Goal: Task Accomplishment & Management: Manage account settings

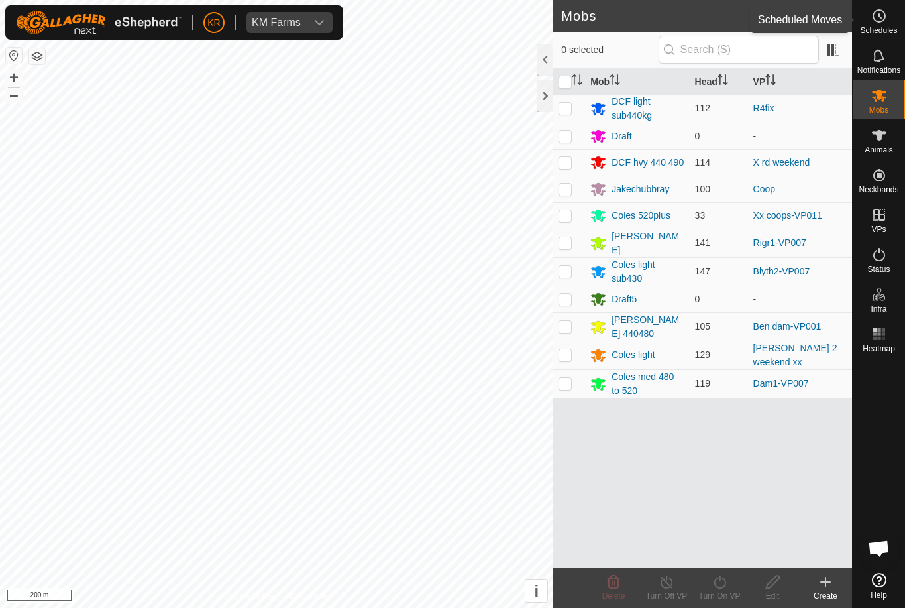
click at [902, 19] on div "Schedules" at bounding box center [879, 20] width 52 height 40
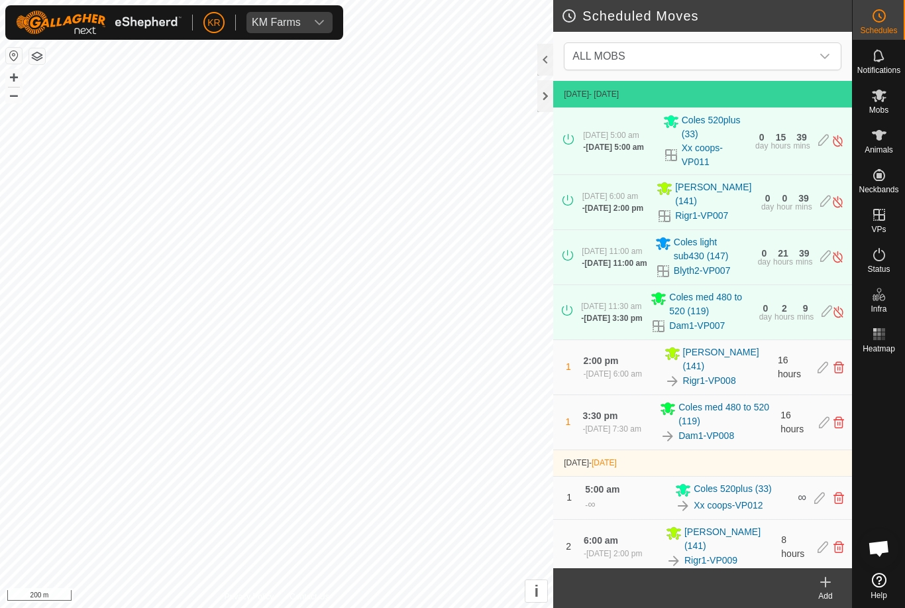
click at [787, 54] on span "ALL MOBS" at bounding box center [689, 56] width 244 height 27
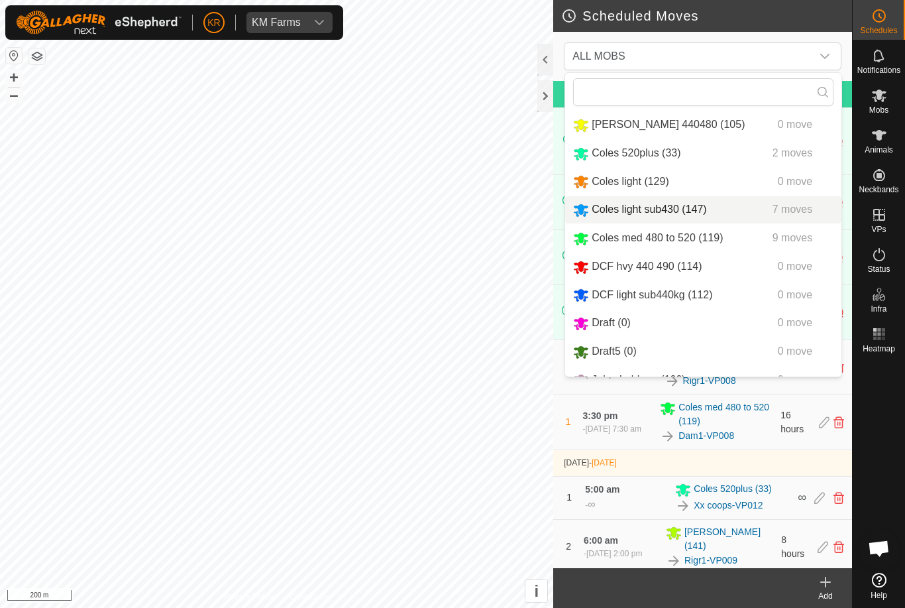
click at [686, 209] on span "Coles light sub430 (147)" at bounding box center [649, 208] width 115 height 11
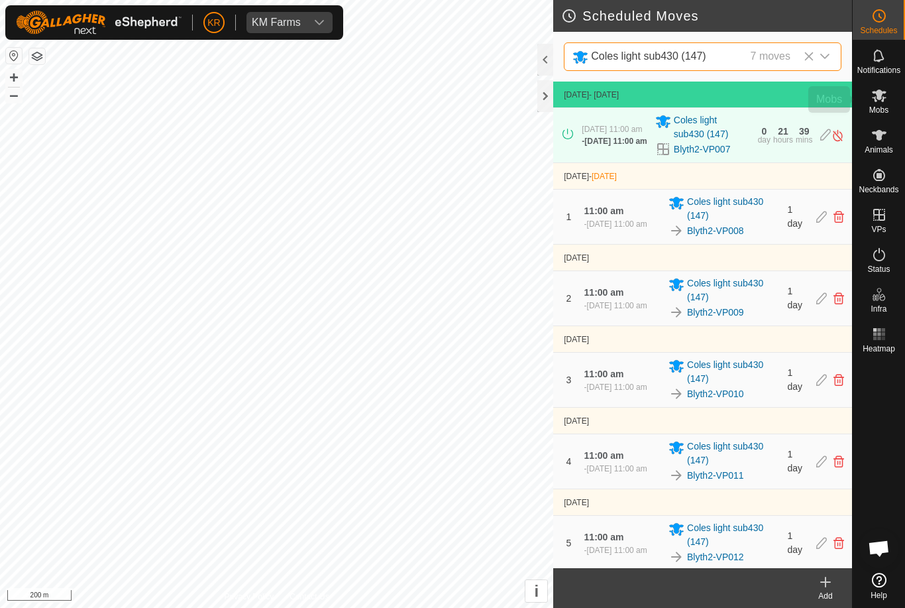
click at [887, 101] on es-mob-svg-icon at bounding box center [879, 95] width 24 height 21
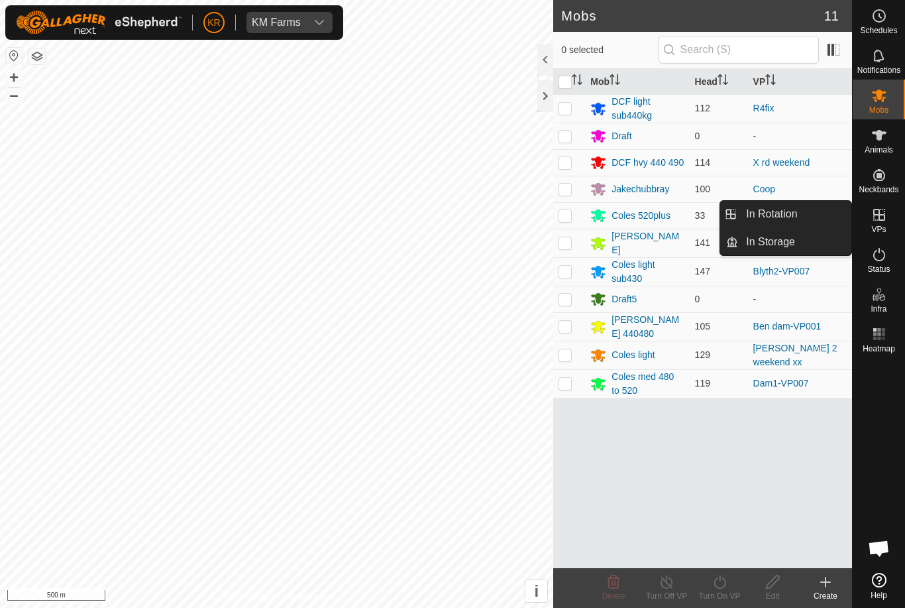
click at [800, 214] on link "In Rotation" at bounding box center [794, 214] width 113 height 27
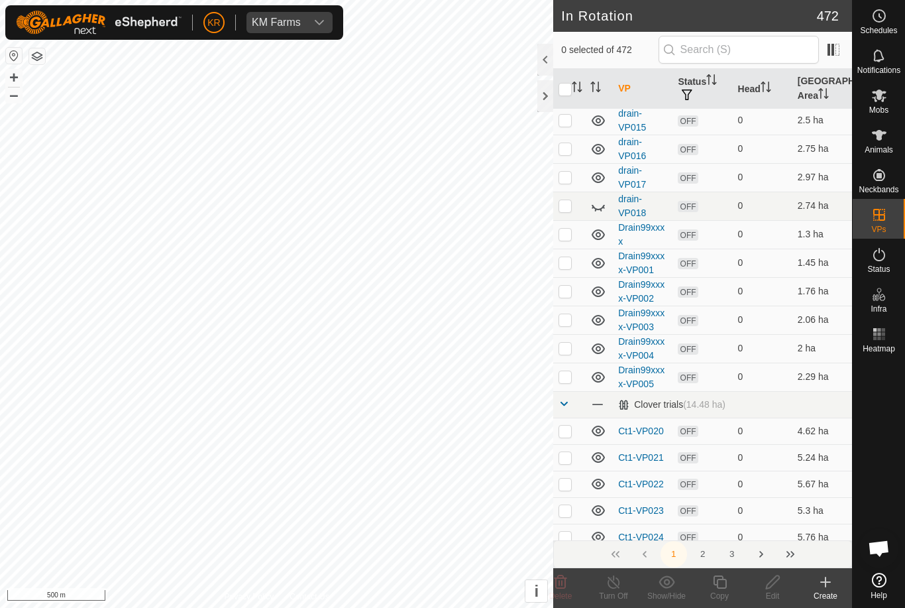
scroll to position [1329, 0]
click at [571, 237] on p-checkbox at bounding box center [565, 235] width 13 height 11
checkbox input "true"
click at [565, 263] on p-checkbox at bounding box center [565, 263] width 13 height 11
checkbox input "true"
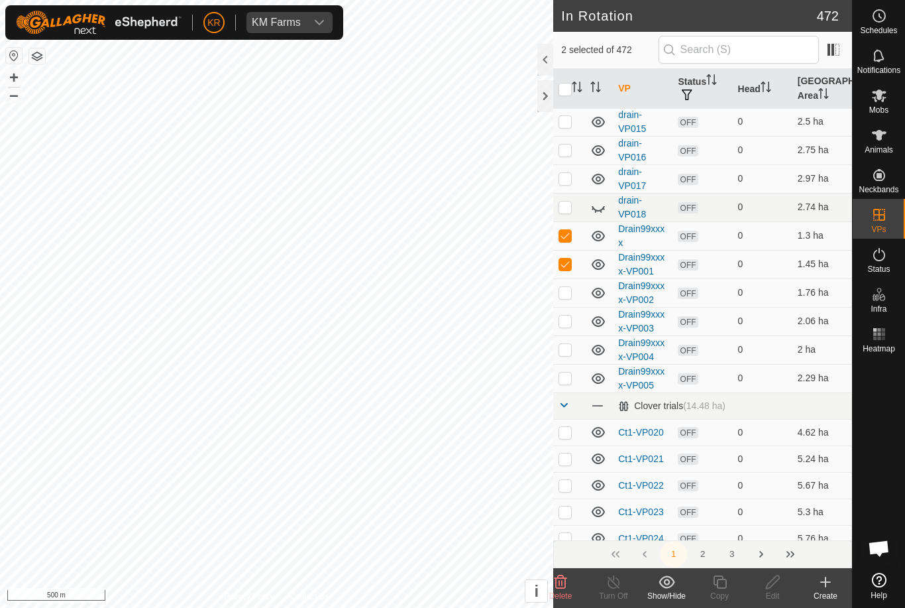
click at [571, 288] on p-checkbox at bounding box center [565, 292] width 13 height 11
checkbox input "true"
click at [572, 315] on td at bounding box center [569, 321] width 32 height 28
checkbox input "true"
click at [571, 345] on p-checkbox at bounding box center [565, 349] width 13 height 11
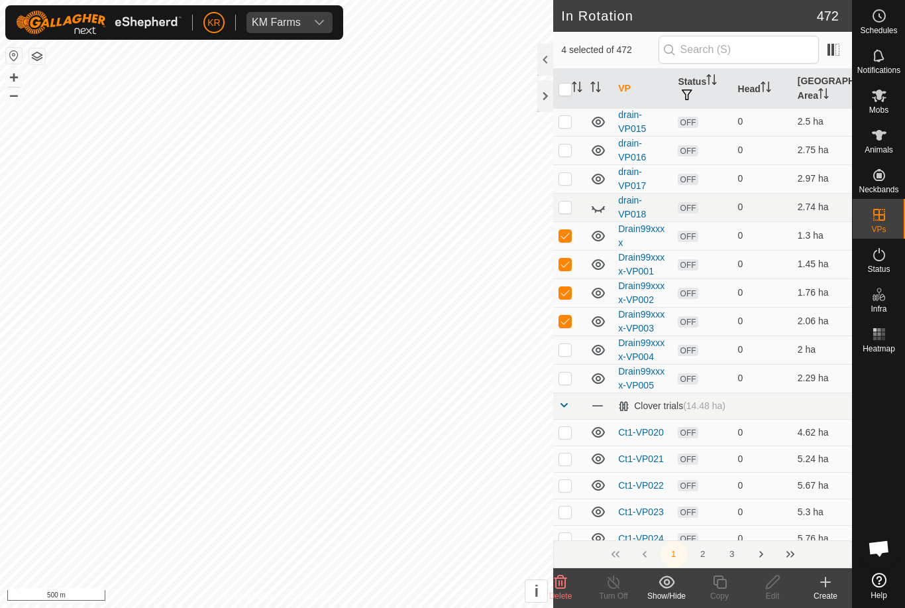
checkbox input "true"
click at [573, 378] on td at bounding box center [569, 378] width 32 height 28
checkbox input "true"
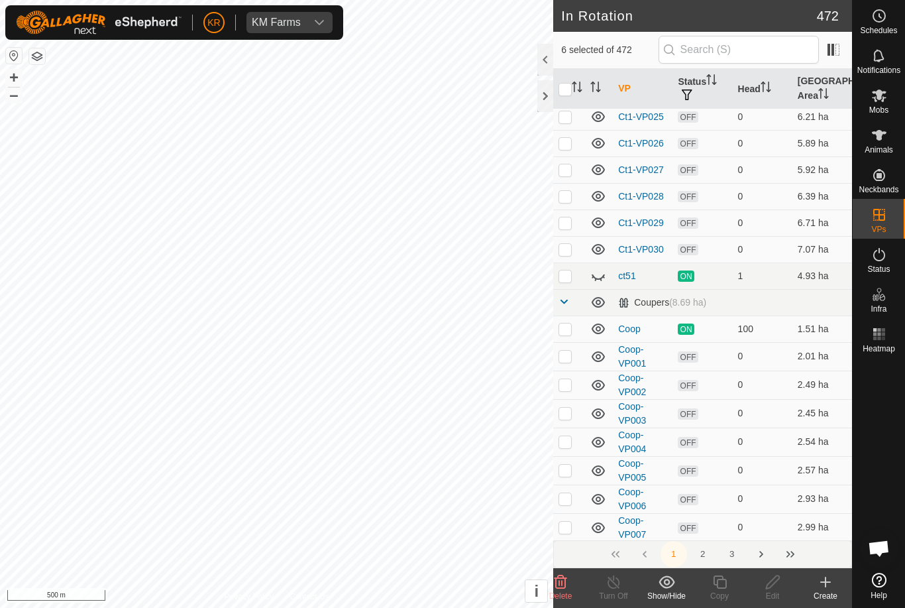
click at [604, 269] on icon at bounding box center [598, 276] width 16 height 16
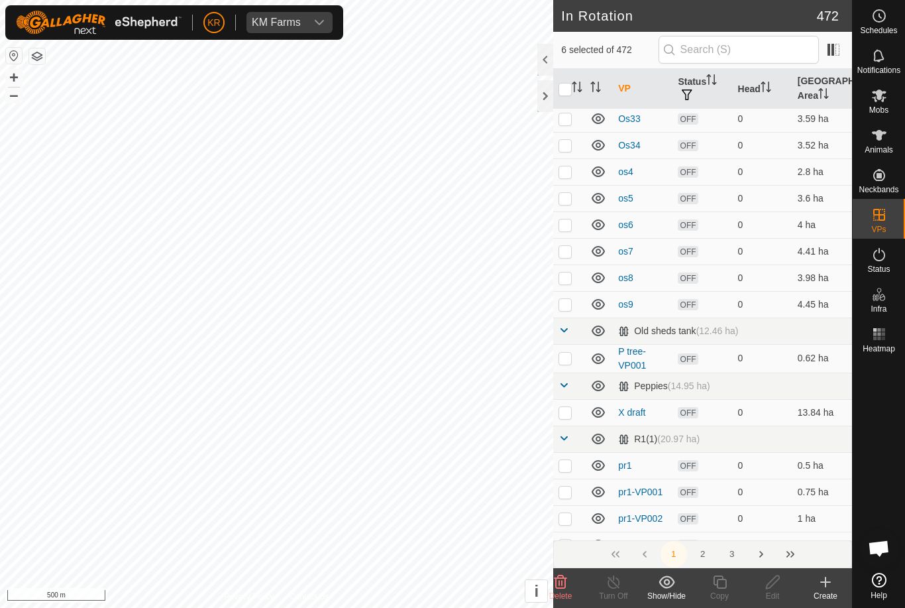
scroll to position [5141, 0]
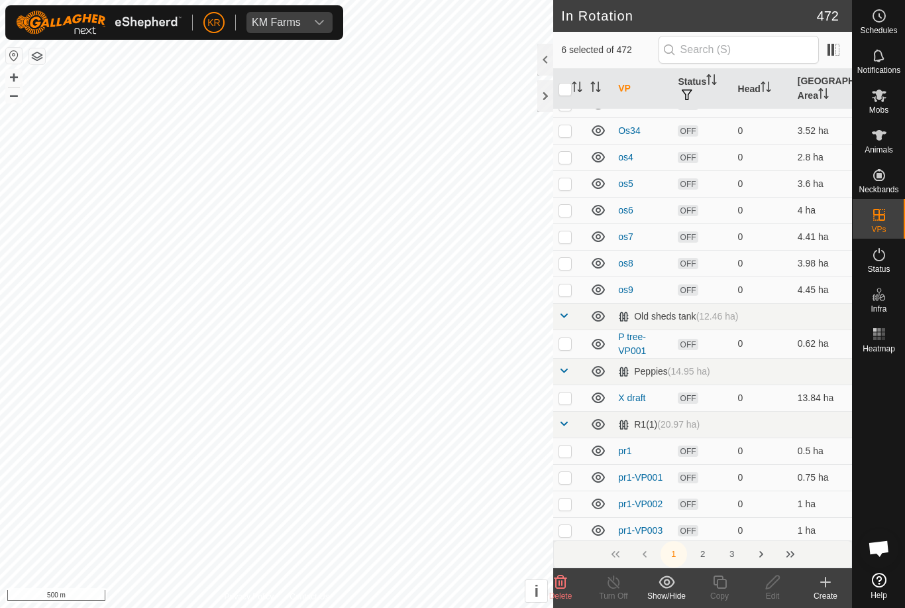
click at [565, 344] on p-checkbox at bounding box center [565, 343] width 13 height 11
checkbox input "true"
click at [565, 392] on p-checkbox at bounding box center [565, 397] width 13 height 11
checkbox input "true"
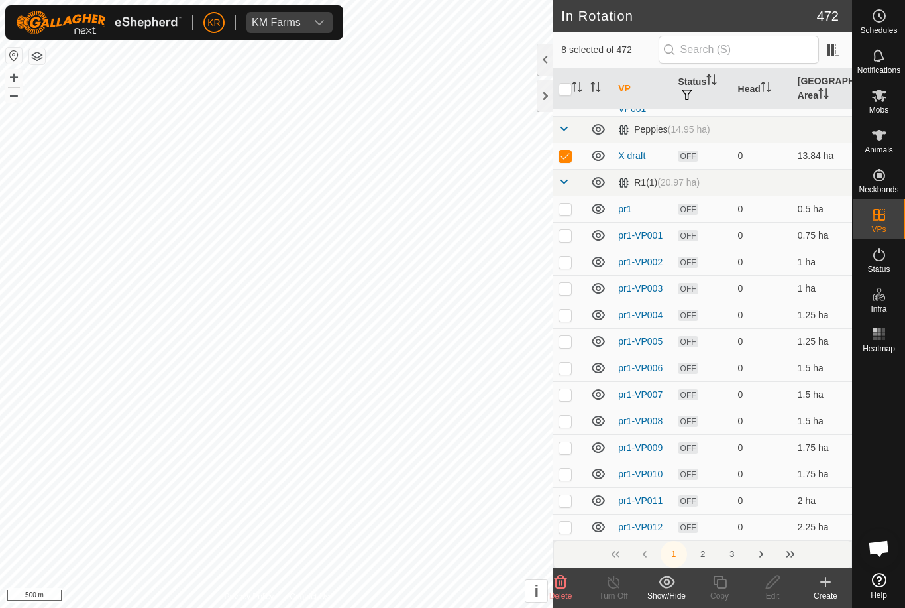
scroll to position [5383, 0]
click at [708, 554] on button "2" at bounding box center [703, 554] width 27 height 27
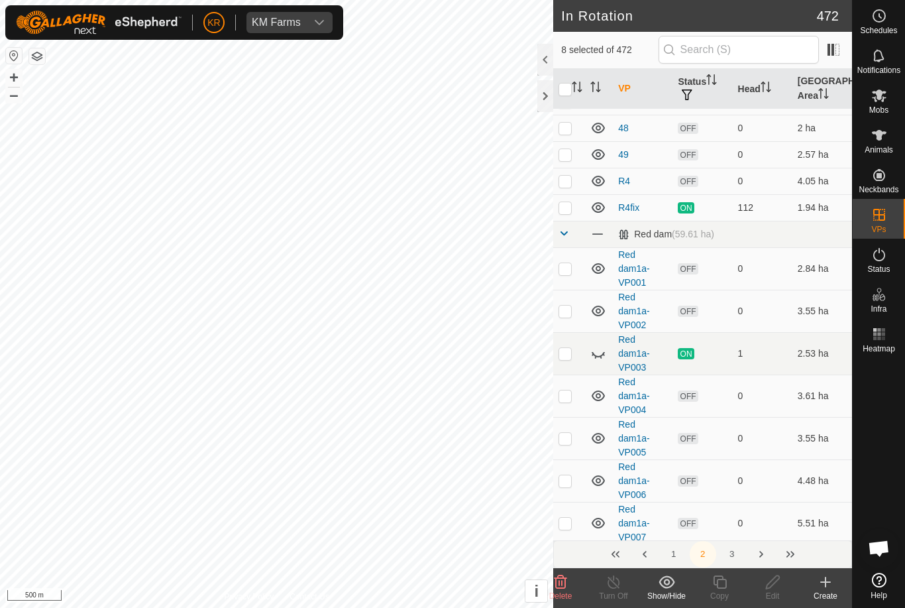
scroll to position [2649, 0]
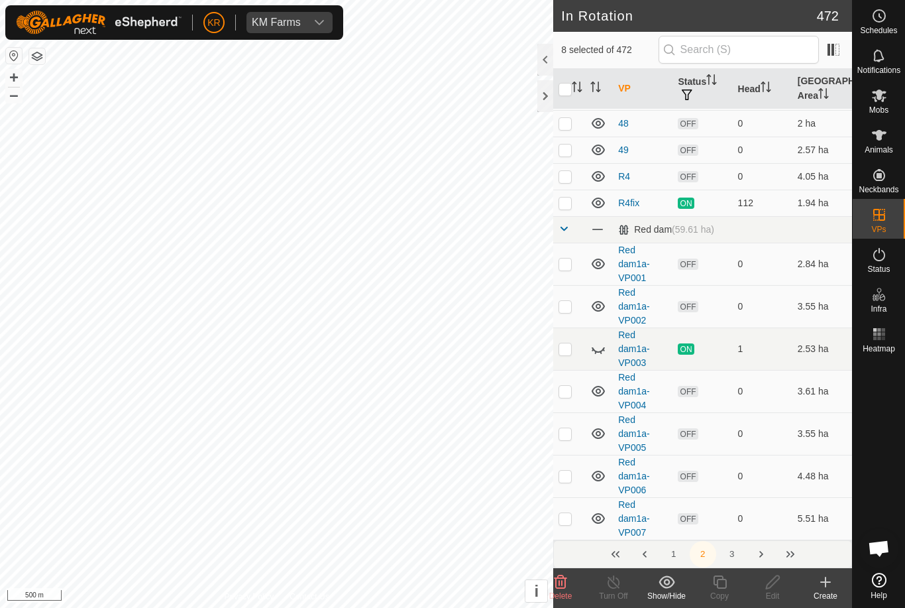
click at [564, 175] on p-checkbox at bounding box center [565, 176] width 13 height 11
checkbox input "true"
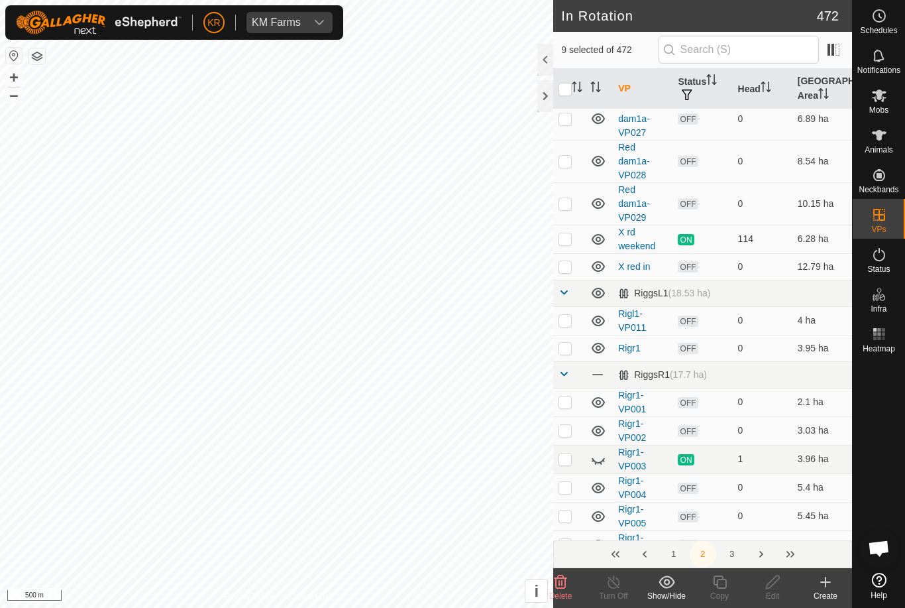
scroll to position [3897, 0]
click at [569, 315] on p-checkbox at bounding box center [565, 319] width 13 height 11
checkbox input "true"
click at [569, 343] on p-checkbox at bounding box center [565, 347] width 13 height 11
checkbox input "true"
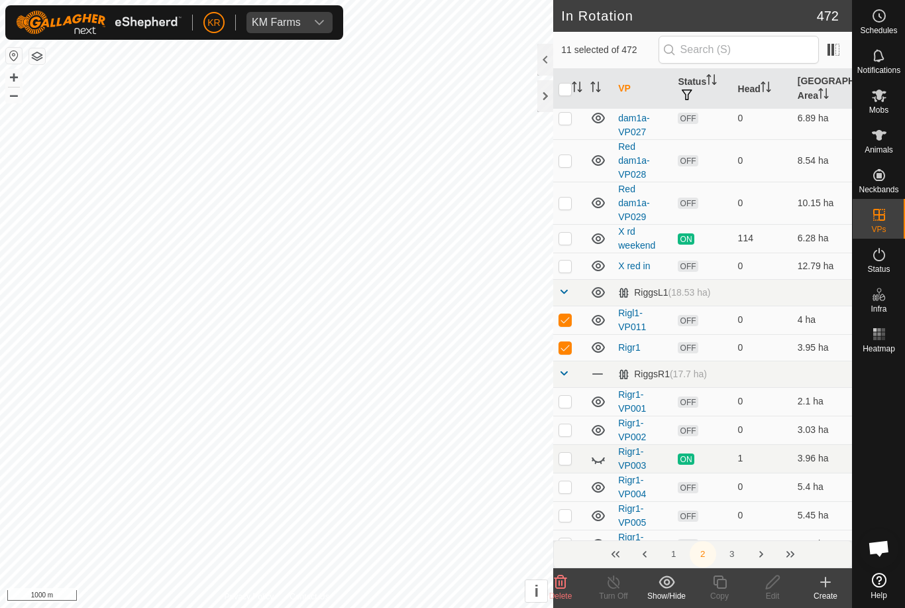
click at [602, 455] on icon at bounding box center [598, 459] width 16 height 16
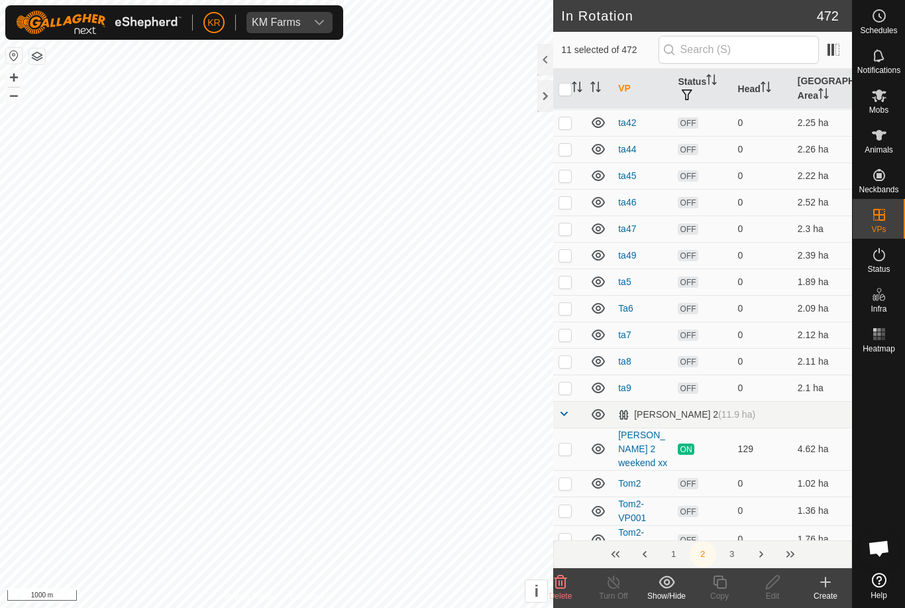
scroll to position [5625, 0]
click at [569, 580] on delete-svg-icon at bounding box center [560, 582] width 53 height 16
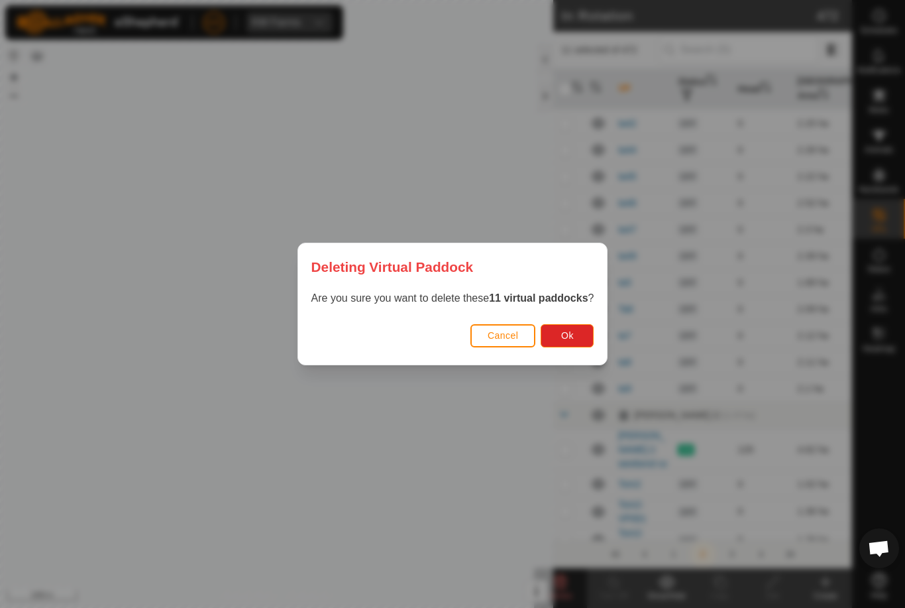
click at [576, 340] on button "Ok" at bounding box center [567, 335] width 53 height 23
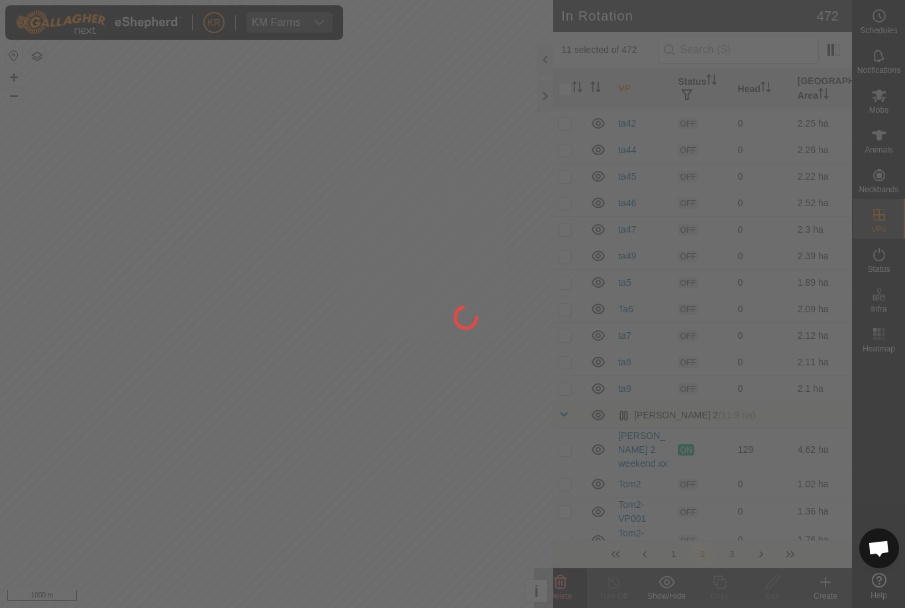
checkbox input "false"
